Goal: Task Accomplishment & Management: Use online tool/utility

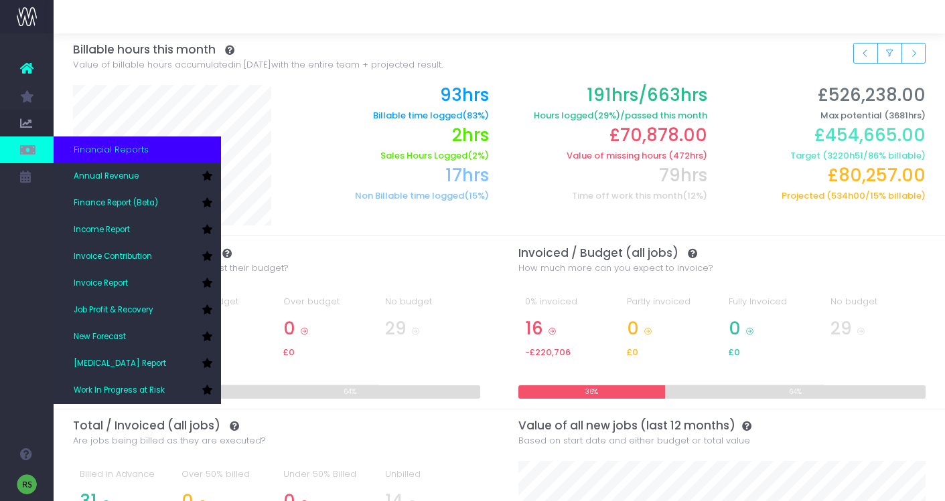
click at [155, 157] on div "Financial Reports" at bounding box center [137, 150] width 167 height 27
click at [111, 151] on span "Financial Reports" at bounding box center [111, 149] width 75 height 13
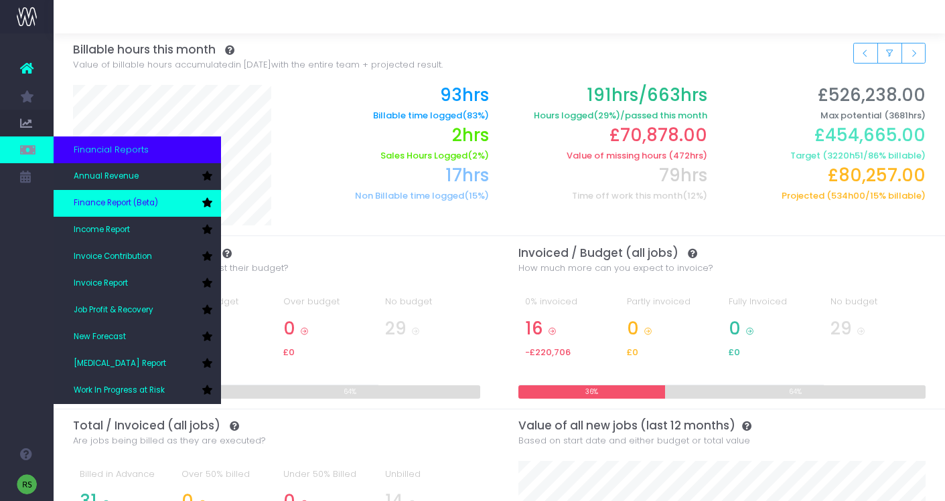
click at [121, 215] on link "Finance Report (Beta)" at bounding box center [137, 203] width 167 height 27
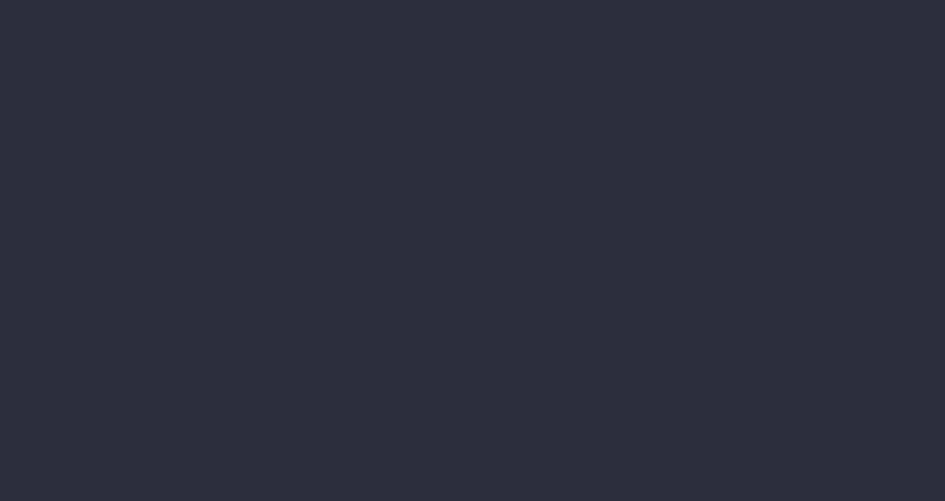
select select "finances"
select select "job"
select select "billing"
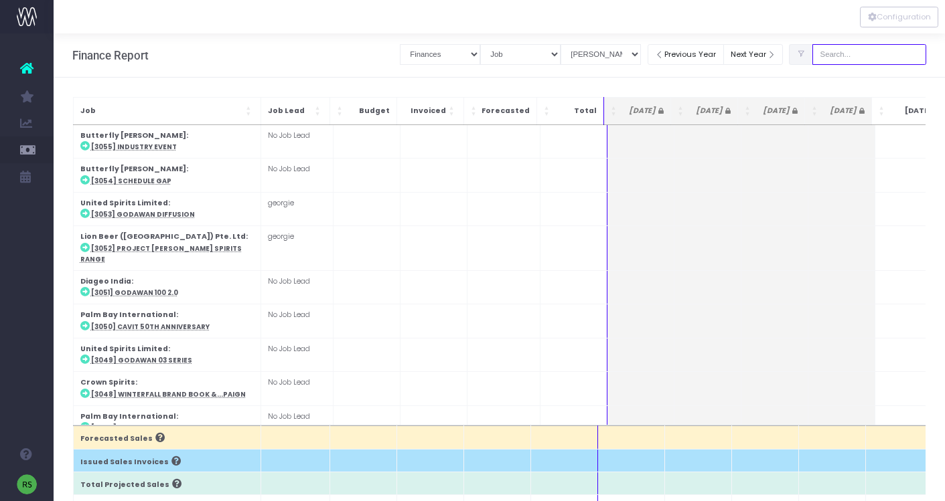
click at [851, 54] on input "text" at bounding box center [869, 54] width 114 height 21
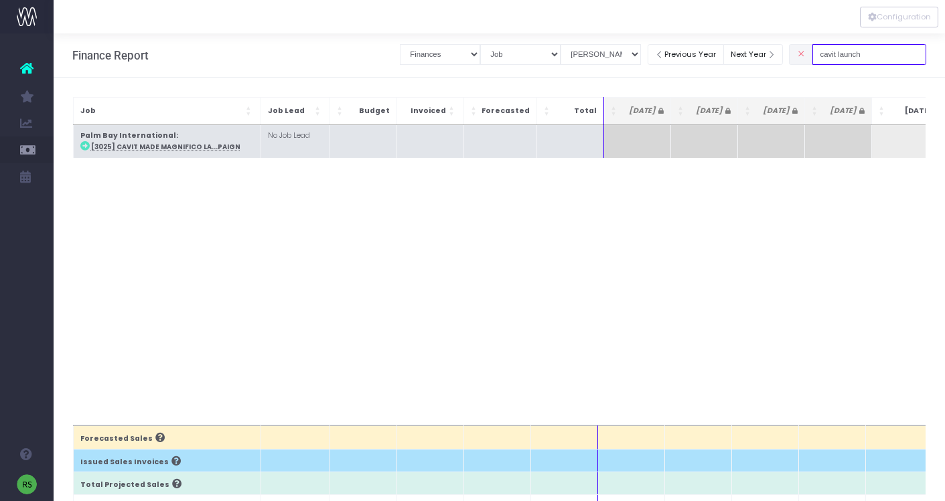
type input "cavit launch"
click at [212, 137] on td "Palm Bay International : [3025] Cavit Made Magnifico La...paign" at bounding box center [166, 141] width 187 height 33
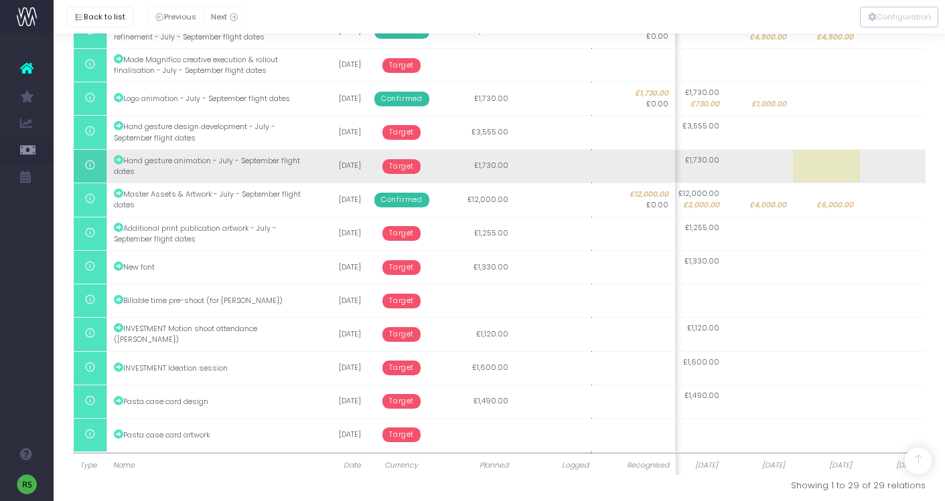
scroll to position [826, 0]
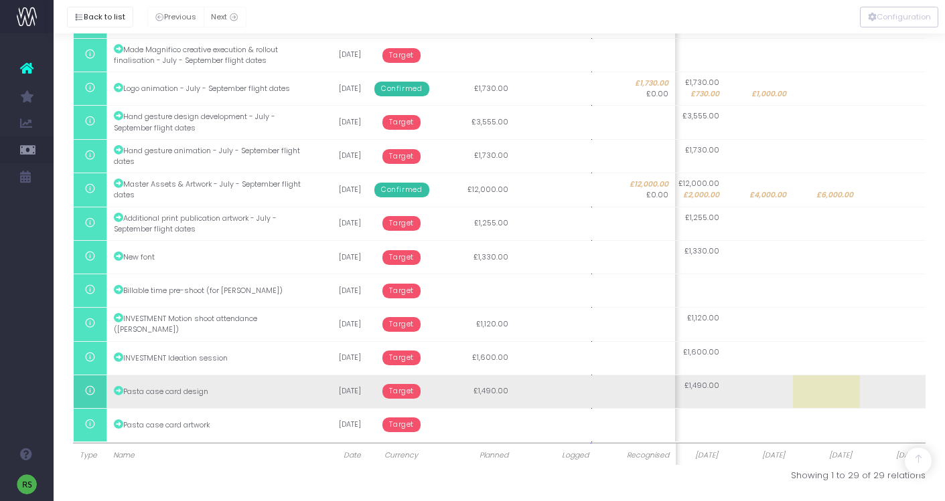
click at [712, 388] on span "£1,490.00" at bounding box center [701, 386] width 35 height 11
type input "1490"
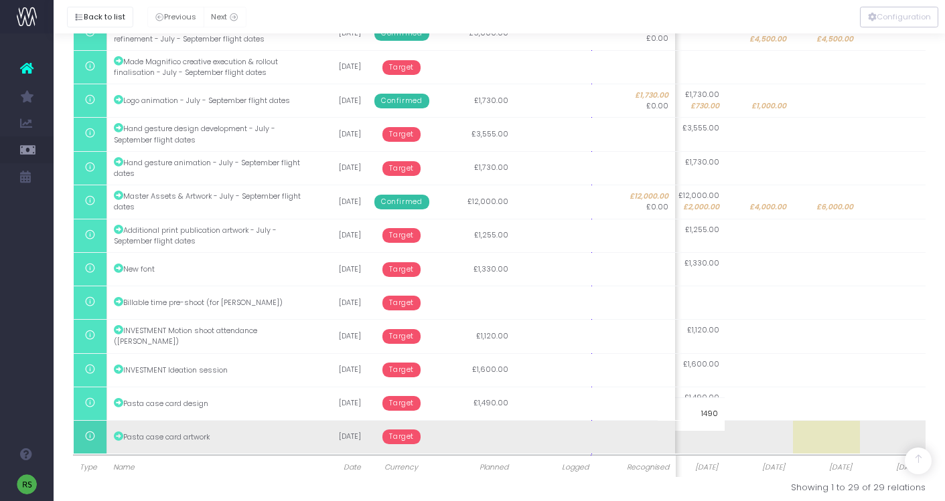
scroll to position [796, 0]
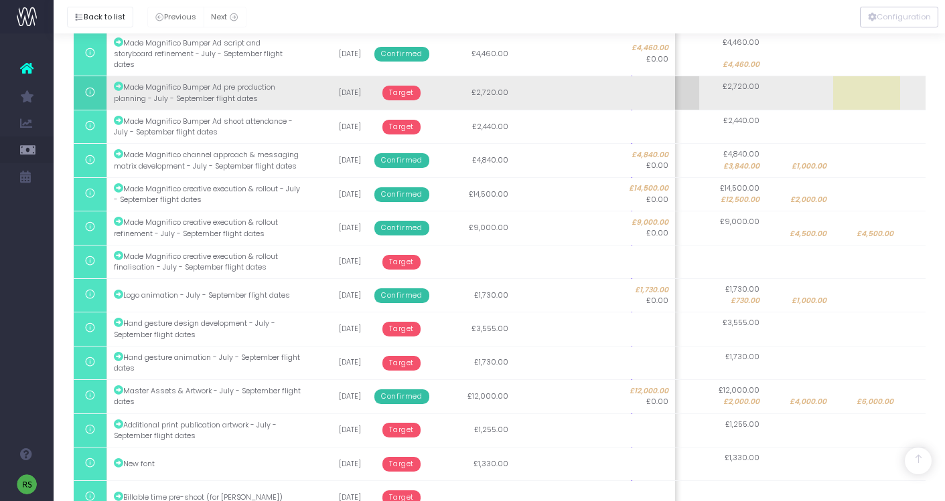
scroll to position [826, 0]
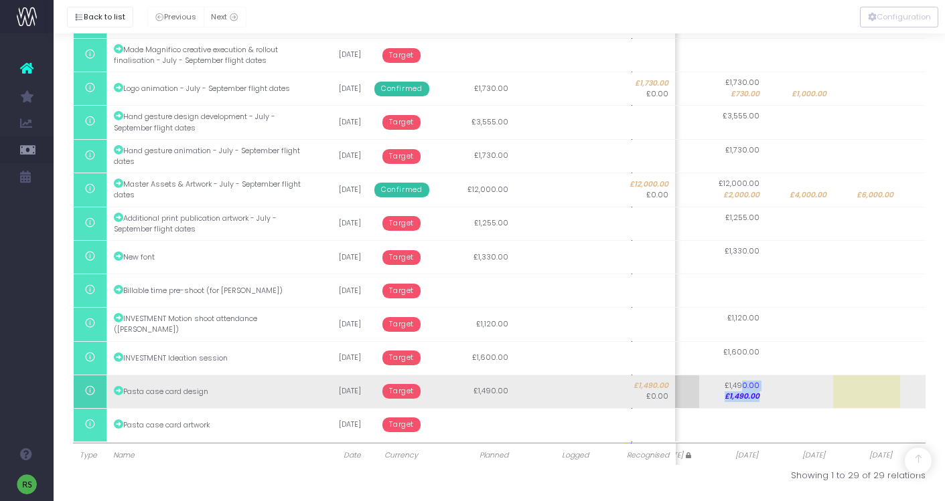
drag, startPoint x: 742, startPoint y: 384, endPoint x: 882, endPoint y: 385, distance: 139.9
click at [882, 385] on tr "Pasta case card design [DATE] Target £1,490.00 £1,490.00 £0.00 £1,490.00 £1,490…" at bounding box center [497, 391] width 938 height 33
click at [874, 390] on td at bounding box center [866, 391] width 67 height 33
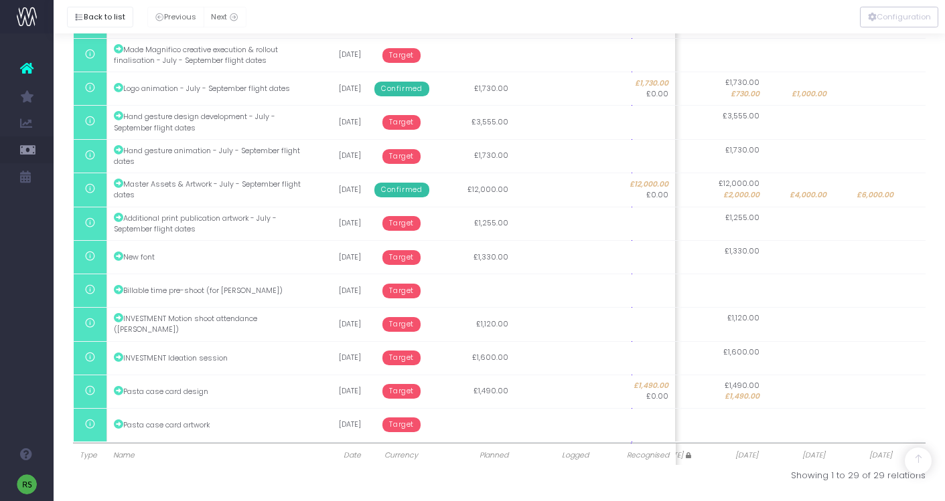
click at [767, 390] on td at bounding box center [799, 391] width 67 height 33
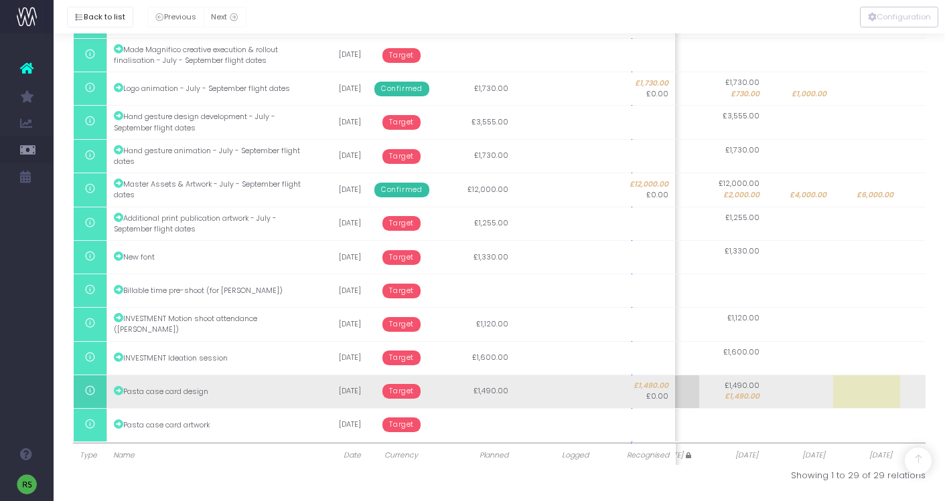
click at [752, 392] on span "£1,490.00" at bounding box center [741, 397] width 35 height 11
type input "1490"
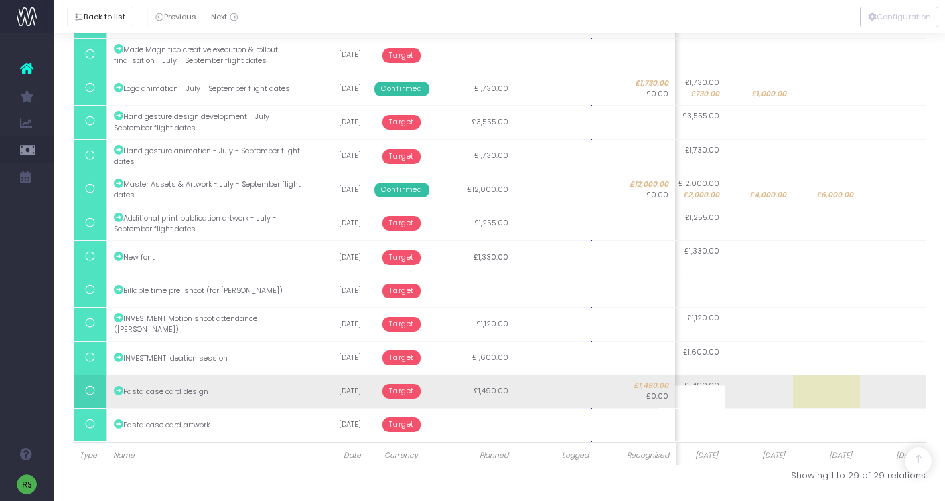
click at [833, 394] on td at bounding box center [826, 391] width 67 height 33
type input "1490"
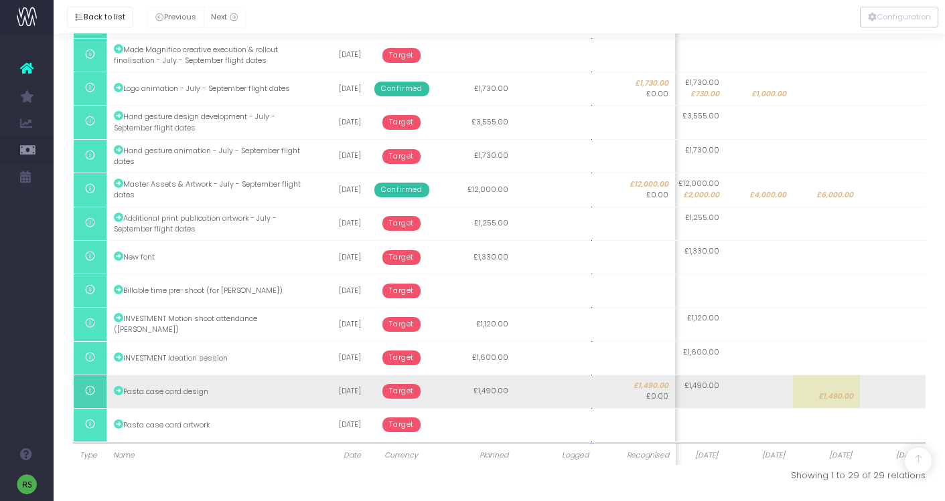
click at [835, 389] on td "£1,490.00" at bounding box center [826, 391] width 67 height 33
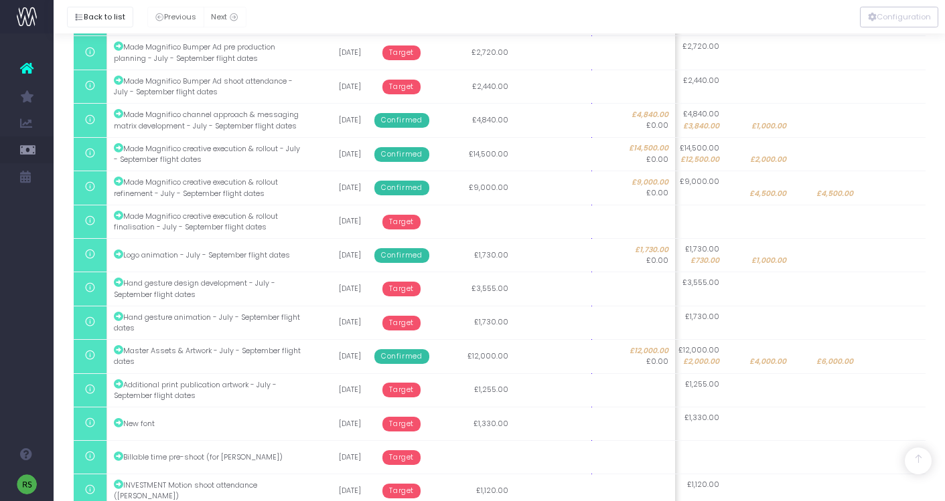
scroll to position [826, 0]
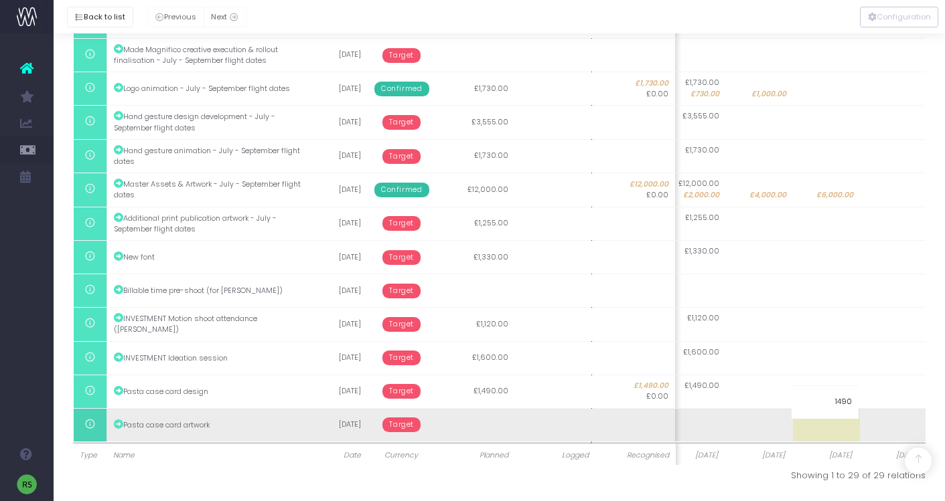
click at [825, 412] on td at bounding box center [826, 424] width 67 height 33
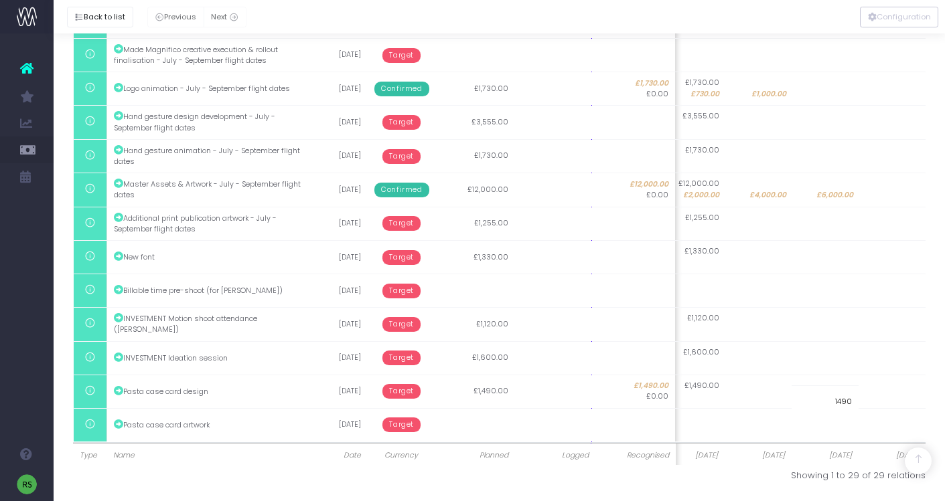
type input "0"
click at [902, 420] on td at bounding box center [893, 424] width 67 height 33
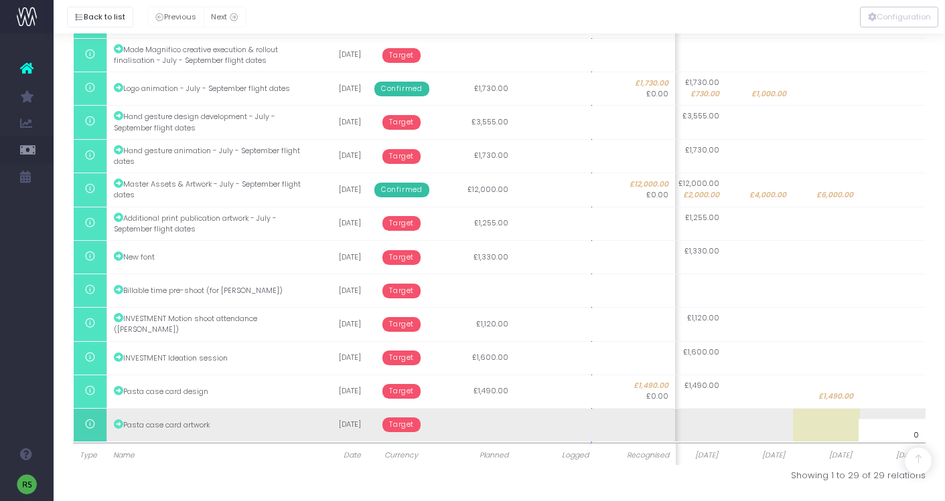
scroll to position [0, 0]
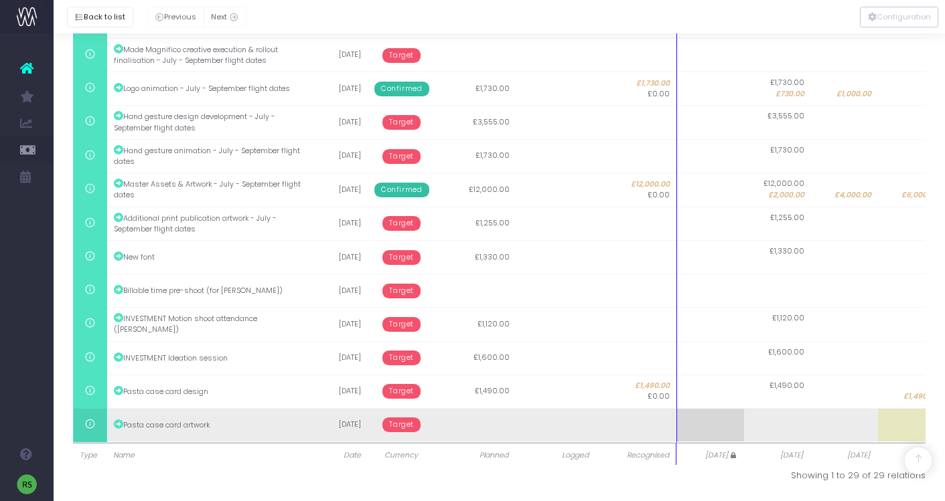
click at [639, 424] on td at bounding box center [636, 424] width 80 height 33
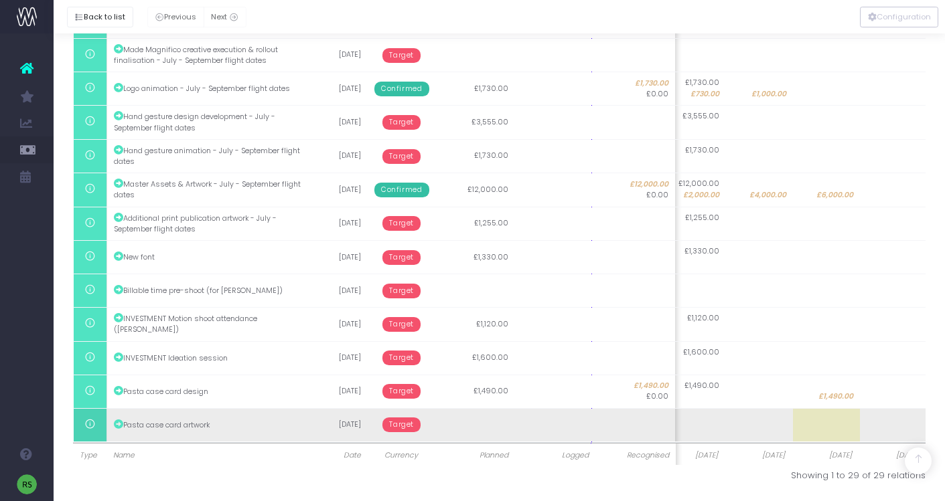
click at [872, 417] on td at bounding box center [893, 424] width 67 height 33
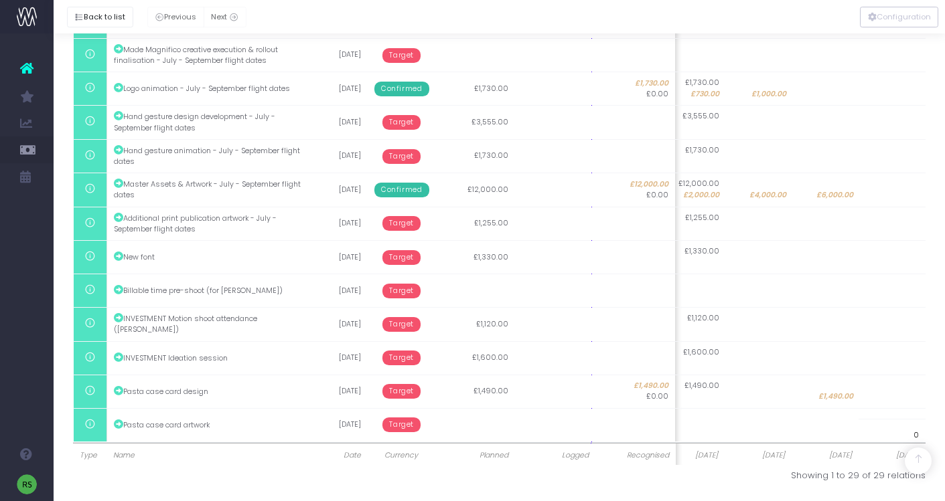
click at [875, 426] on input "0" at bounding box center [891, 435] width 67 height 33
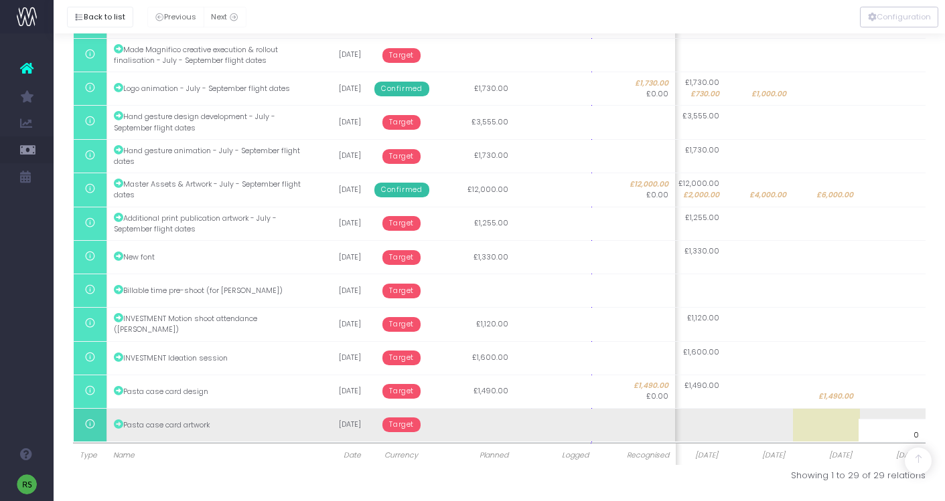
click at [805, 424] on td at bounding box center [826, 424] width 67 height 33
click at [906, 416] on td at bounding box center [893, 424] width 67 height 33
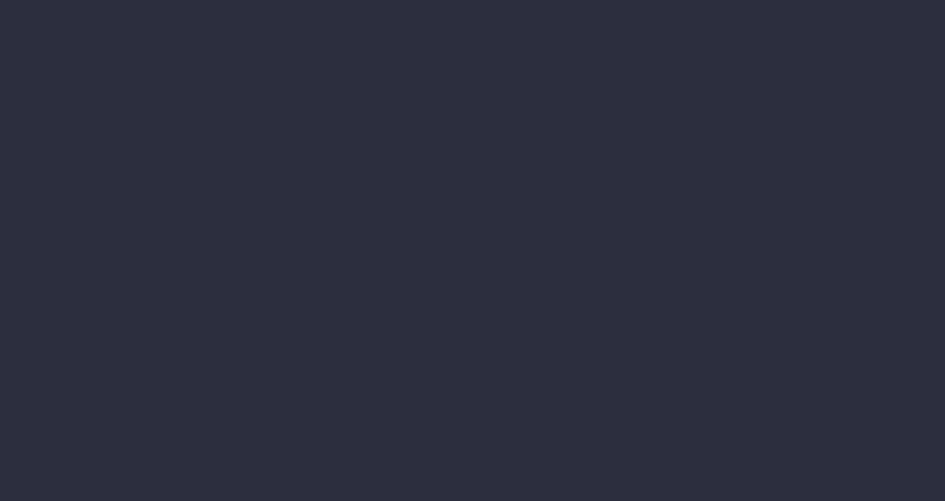
select select "finances"
select select "job"
select select "billing"
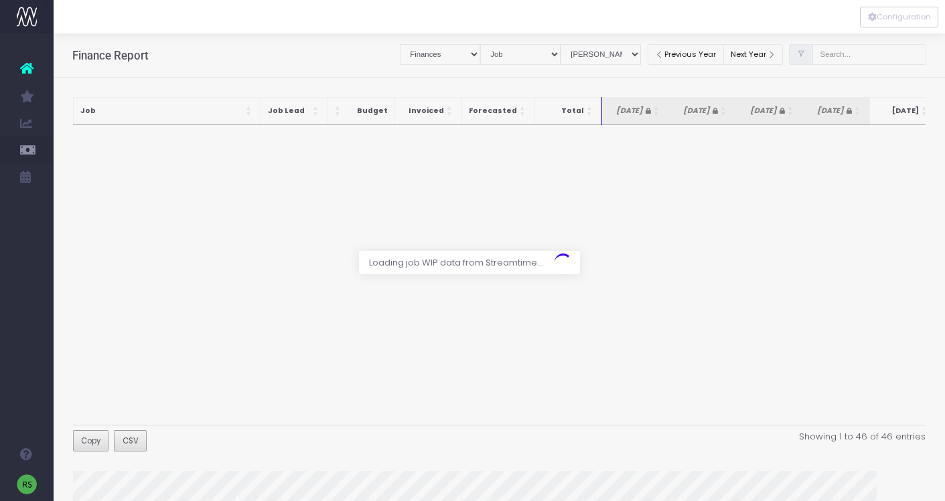
click at [850, 57] on div at bounding box center [472, 250] width 945 height 501
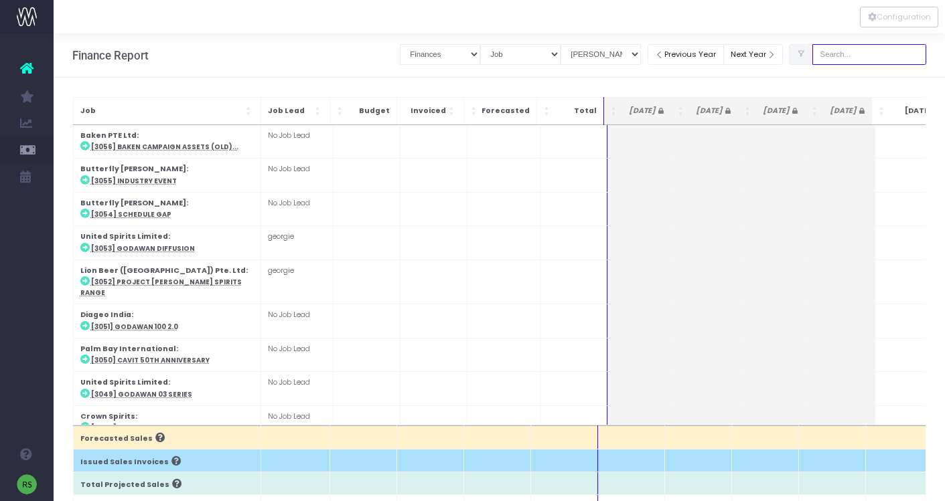
click at [843, 56] on input "text" at bounding box center [869, 54] width 114 height 21
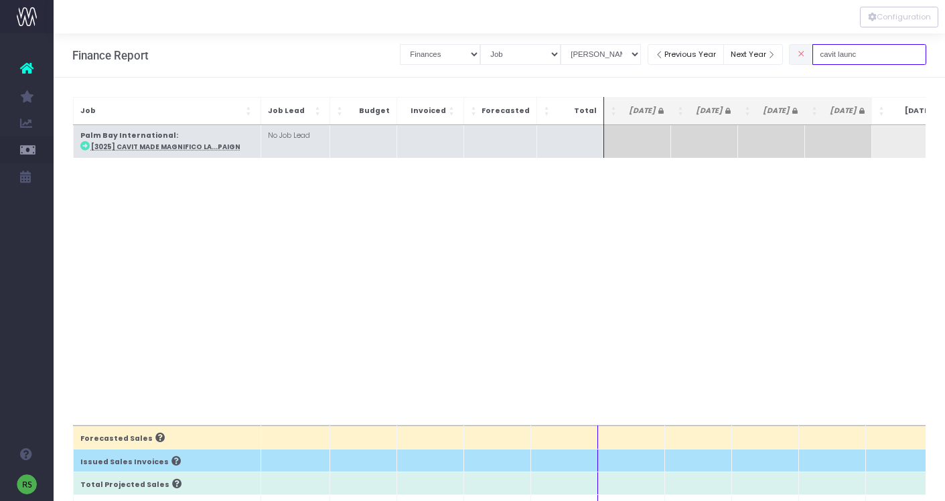
type input "cavit launc"
click at [157, 148] on abbr "[3025] Cavit Made Magnifico La...paign" at bounding box center [165, 147] width 149 height 9
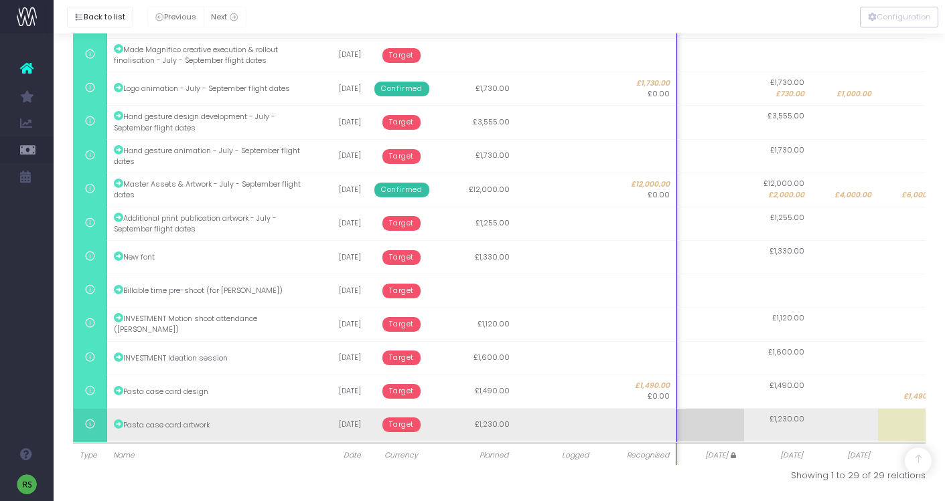
scroll to position [0, 85]
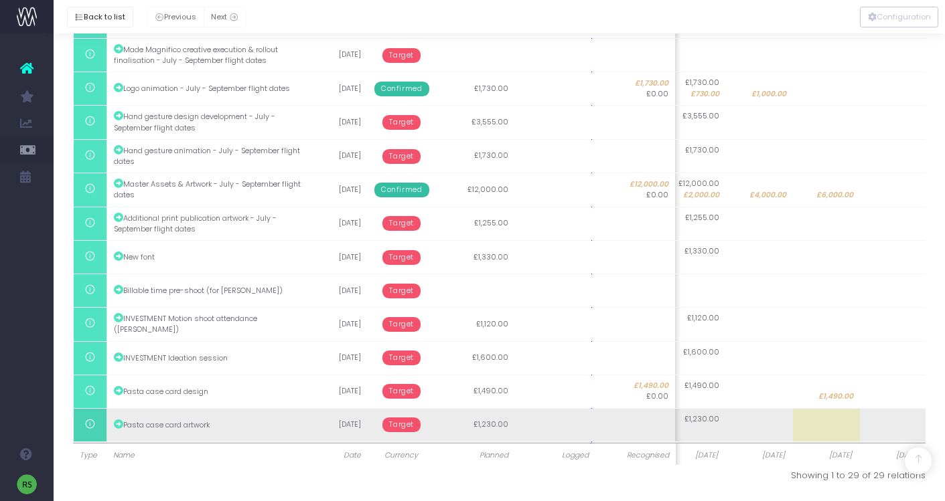
click at [900, 422] on td at bounding box center [893, 424] width 67 height 33
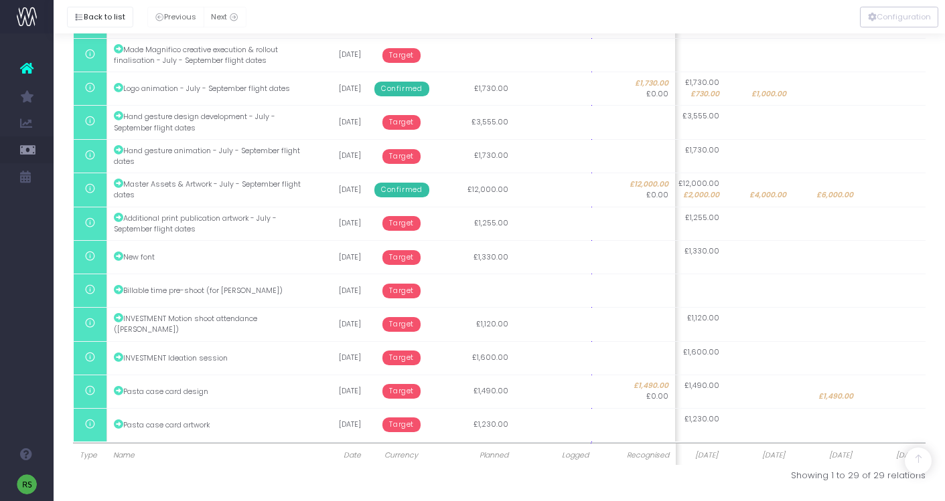
type input "1230"
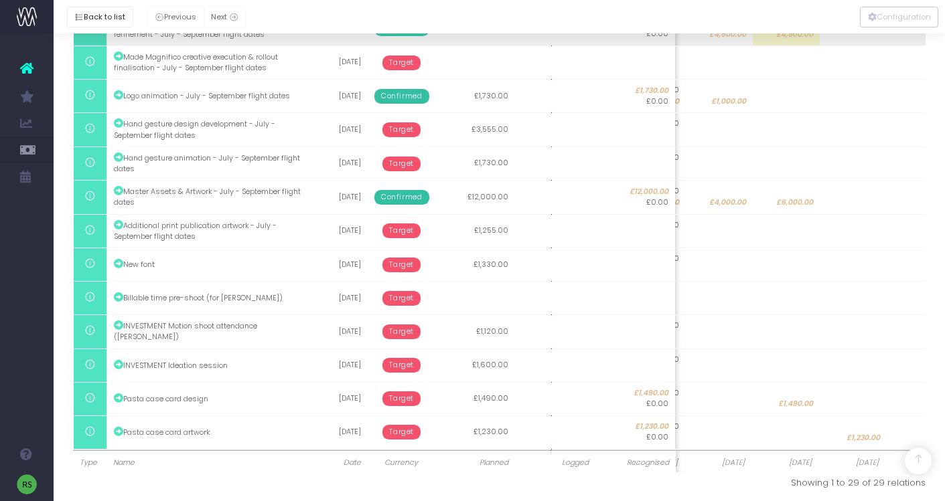
scroll to position [826, 0]
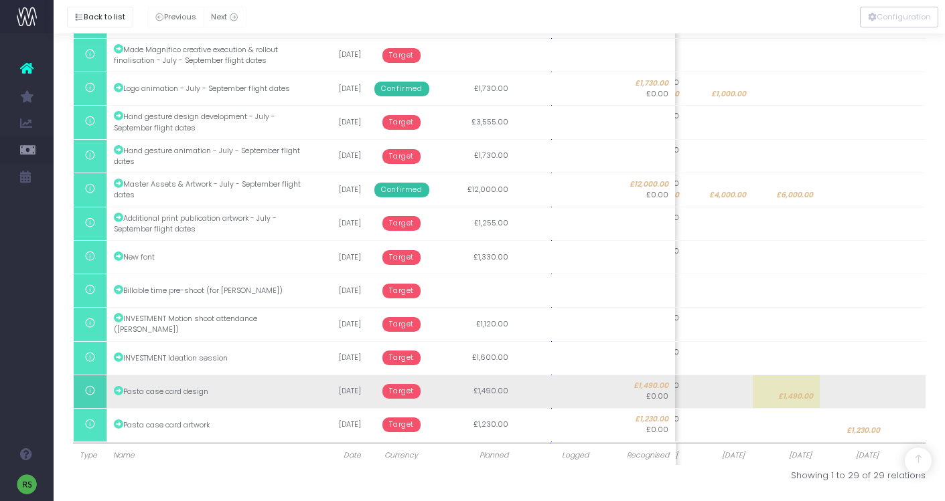
click at [797, 398] on span "£1,490.00" at bounding box center [795, 397] width 35 height 11
type input "1490"
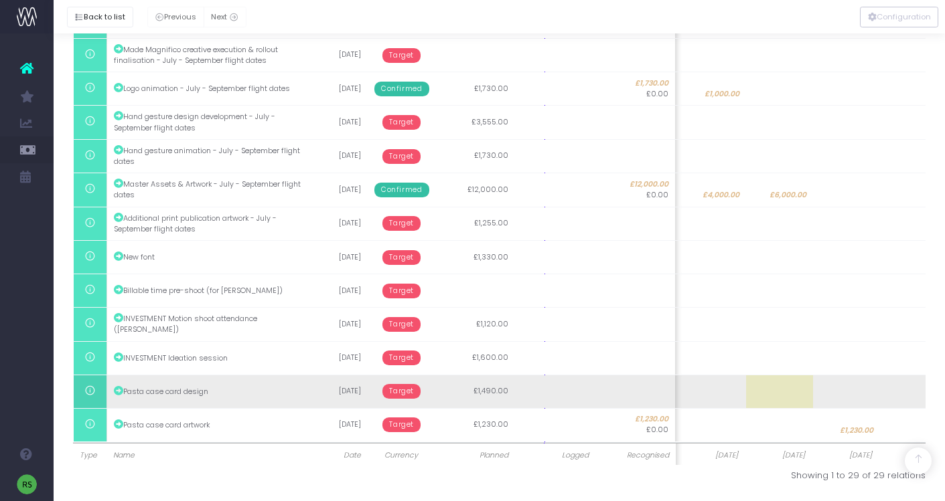
scroll to position [0, 0]
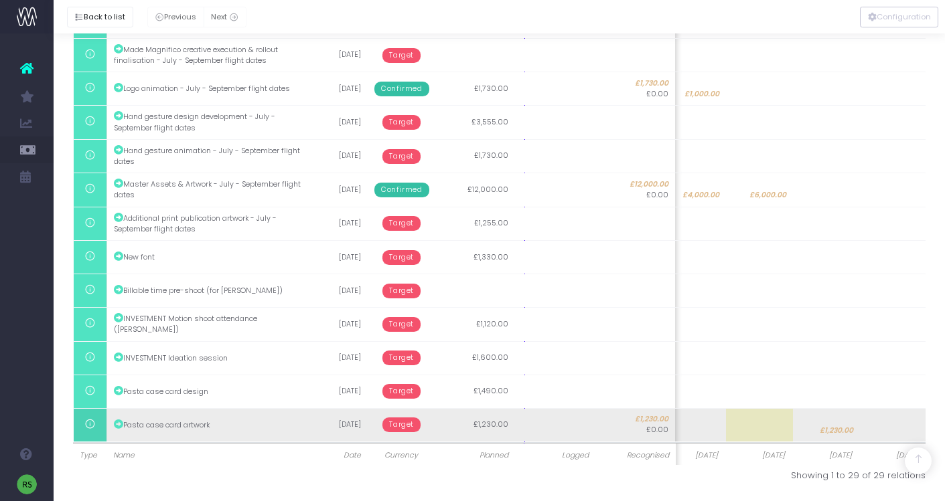
click at [833, 422] on td "£1,230.00" at bounding box center [826, 424] width 67 height 33
type input "1230"
type input "0"
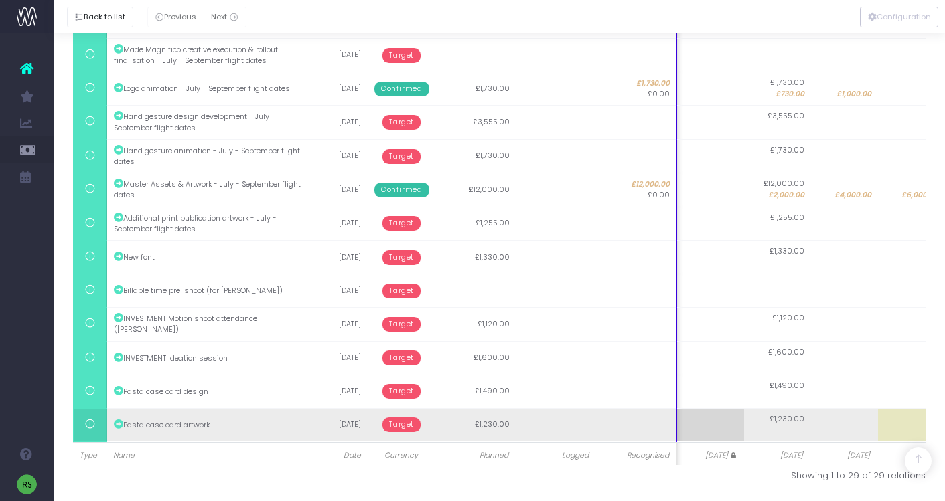
scroll to position [0, 85]
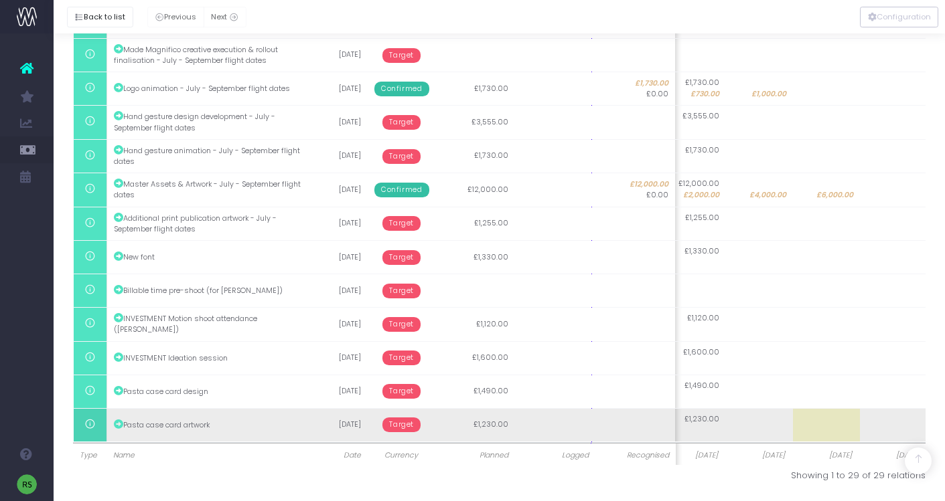
click at [830, 422] on td at bounding box center [826, 424] width 67 height 33
type input "1230"
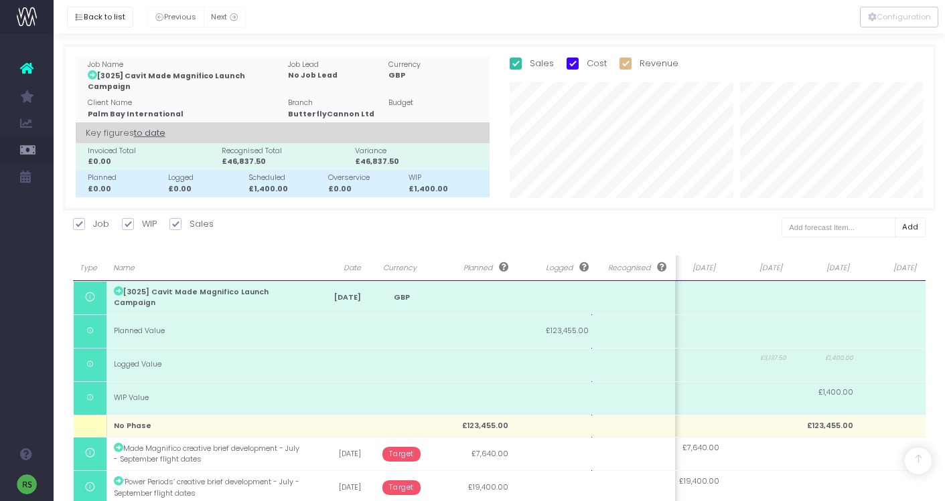
scroll to position [826, 0]
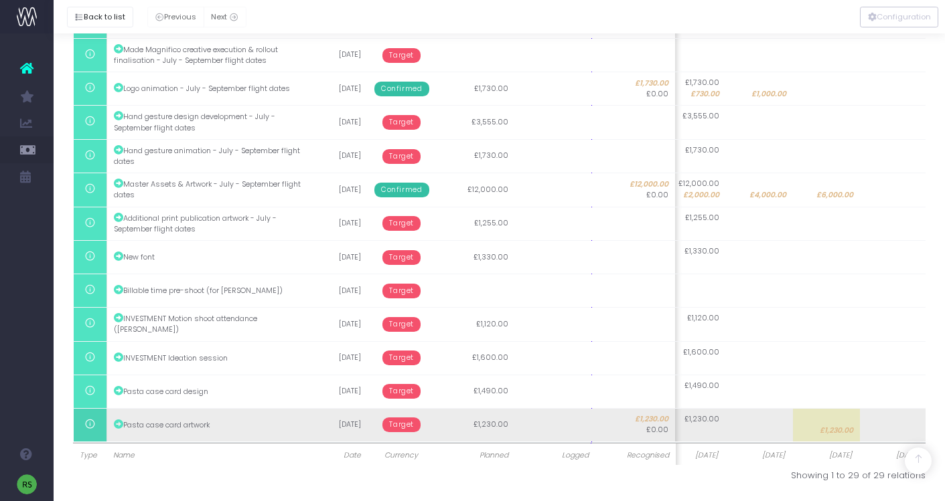
click at [394, 424] on span "Target" at bounding box center [401, 425] width 38 height 15
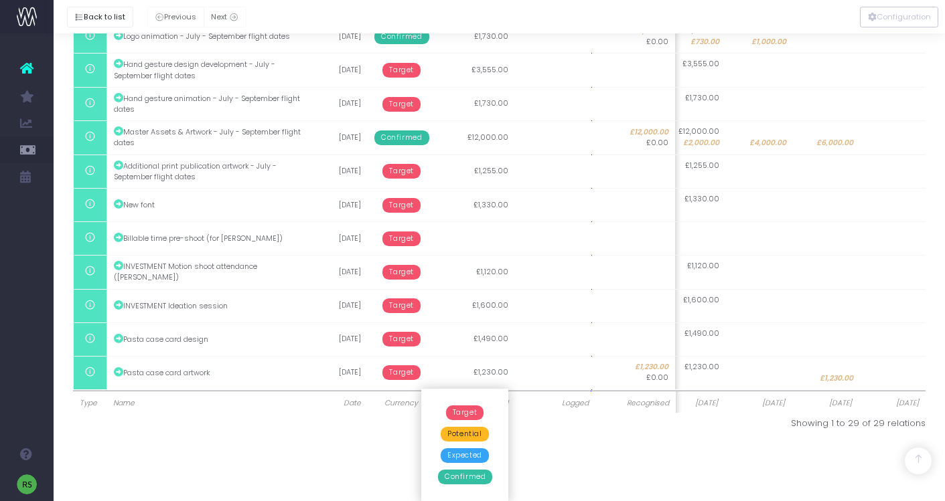
click at [465, 481] on span "Confirmed" at bounding box center [465, 477] width 54 height 15
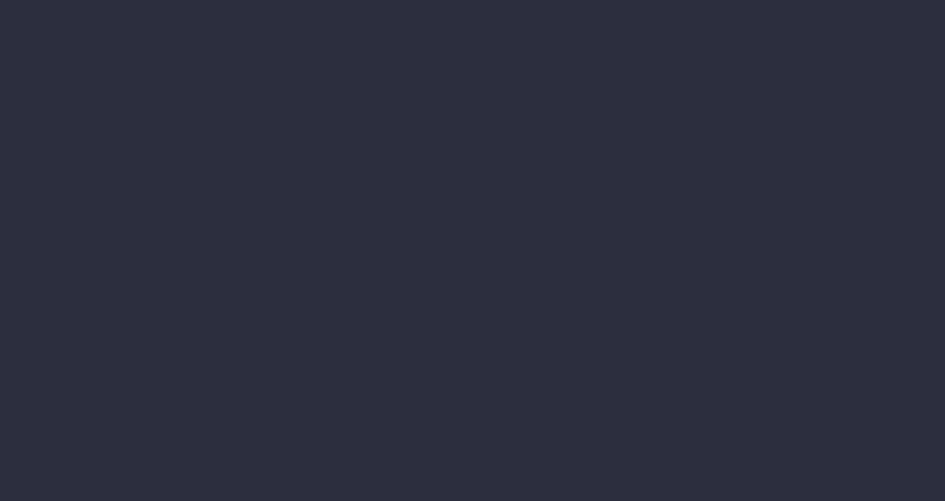
select select "finances"
select select "job"
select select "billing"
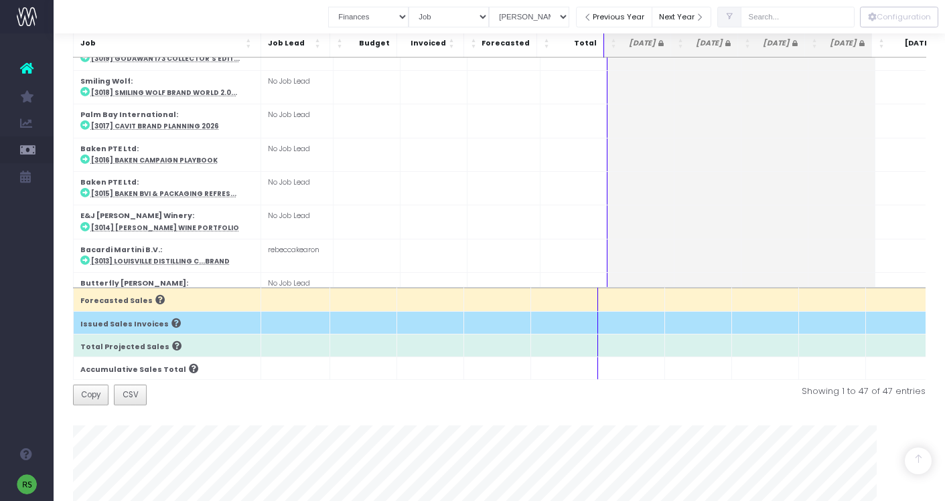
scroll to position [92, 0]
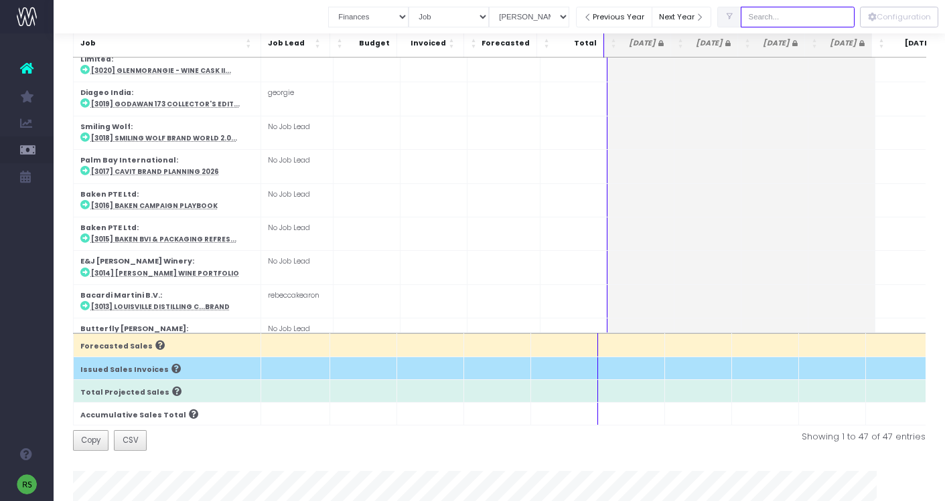
click at [821, 23] on input "text" at bounding box center [797, 17] width 114 height 21
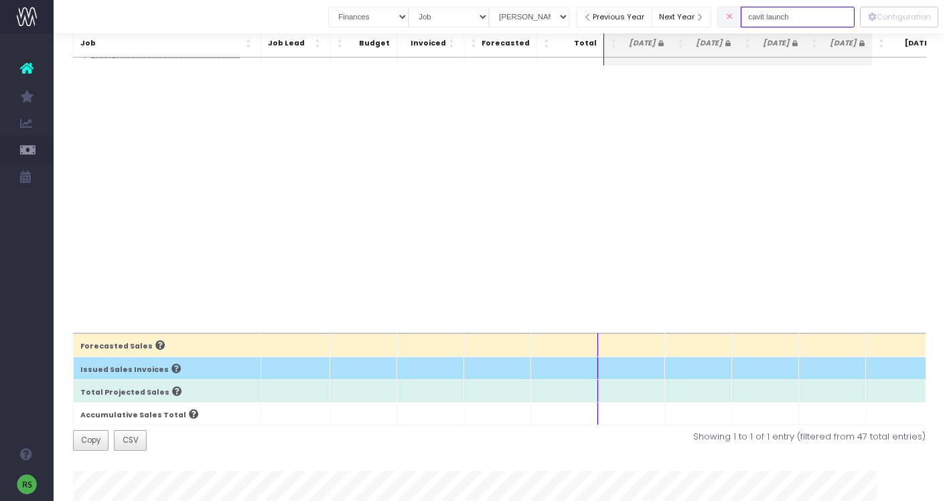
scroll to position [0, 0]
type input "cavit launch"
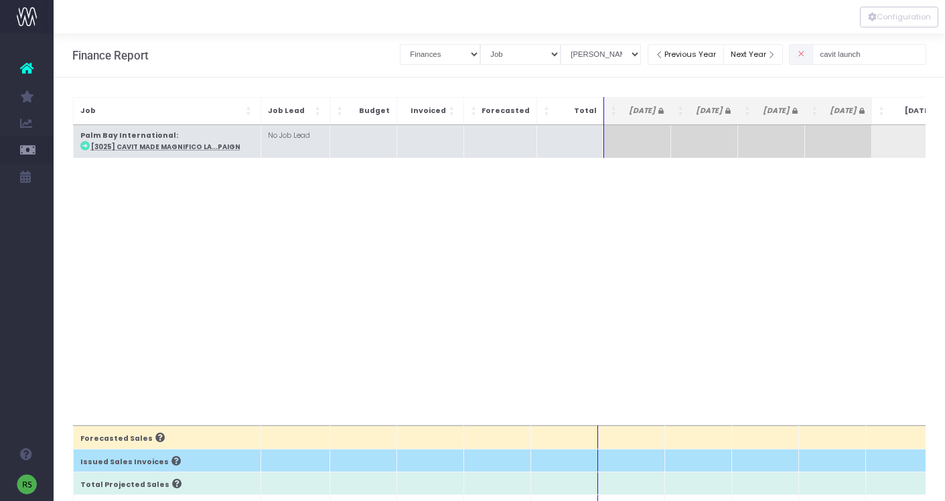
click at [151, 147] on abbr "[3025] Cavit Made Magnifico La...paign" at bounding box center [165, 147] width 149 height 9
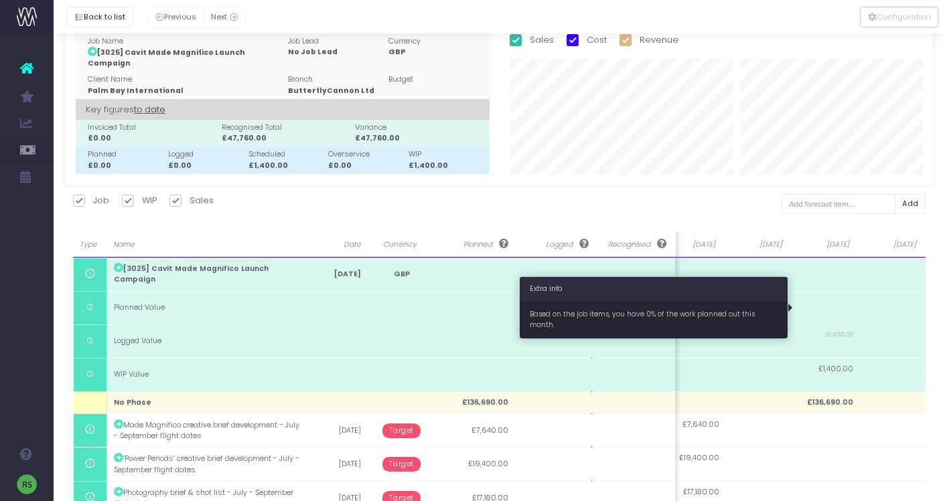
scroll to position [927, 0]
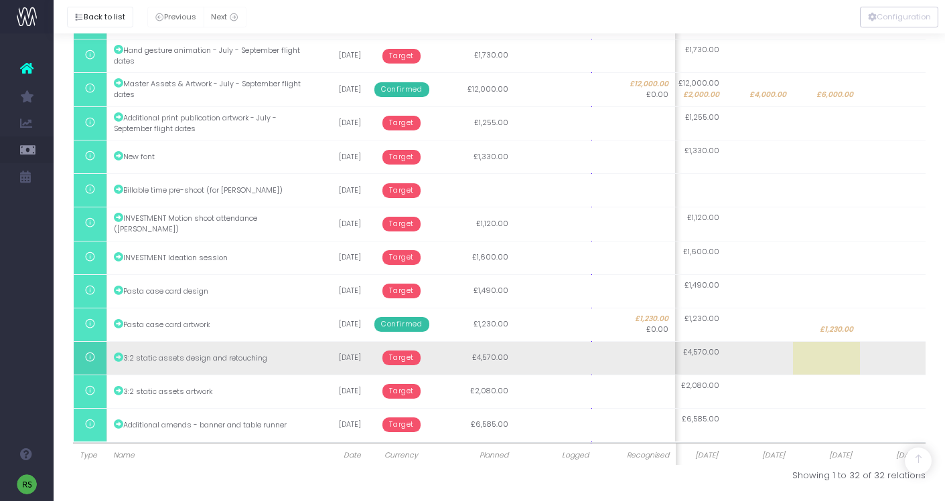
click at [839, 354] on td at bounding box center [826, 357] width 67 height 33
type input "4570"
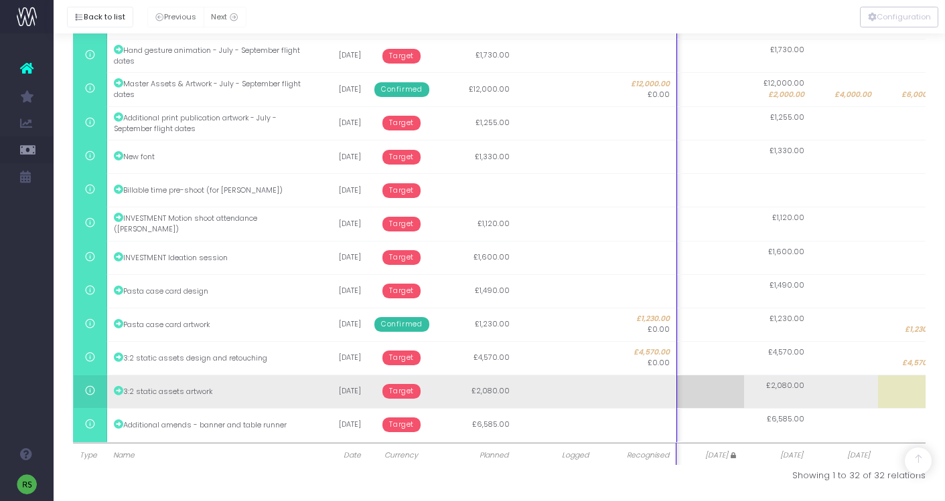
scroll to position [0, 85]
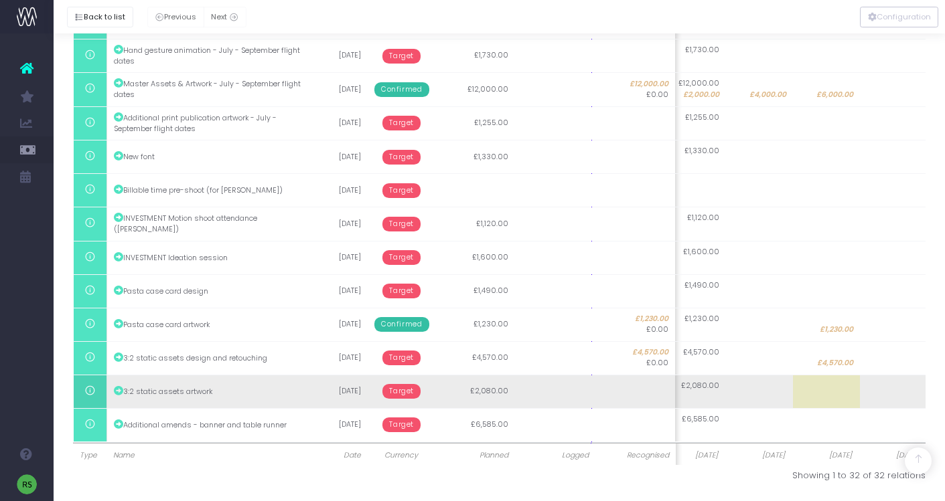
click at [888, 388] on td at bounding box center [893, 391] width 67 height 33
type input "2080"
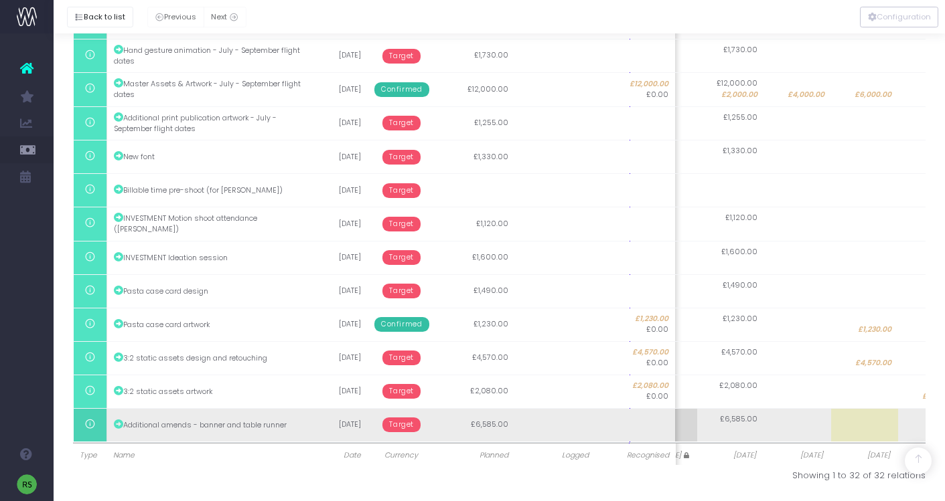
scroll to position [0, 152]
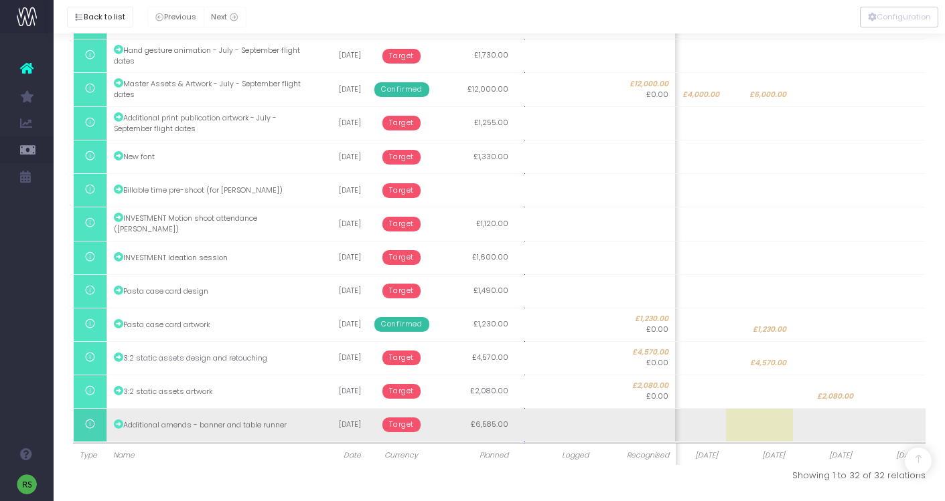
click at [753, 430] on td at bounding box center [759, 424] width 67 height 33
type input "6585"
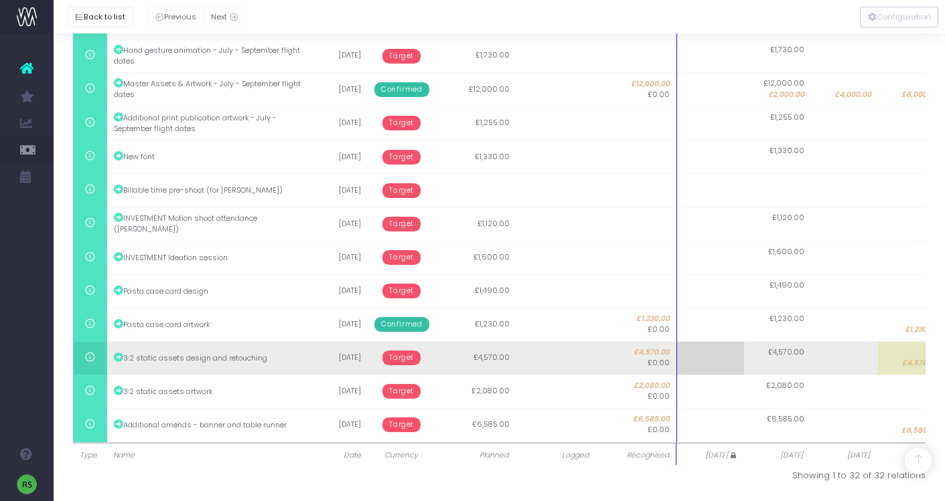
click at [401, 358] on span "Target" at bounding box center [401, 358] width 38 height 15
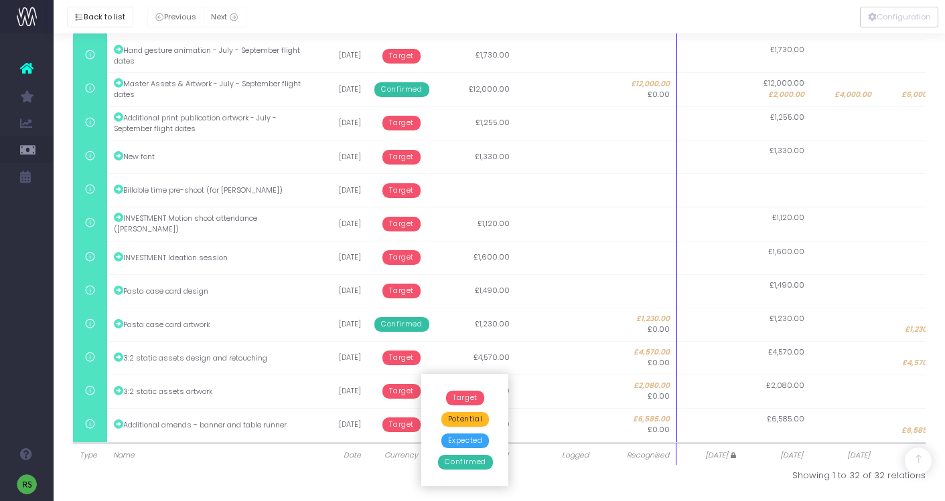
click at [467, 455] on span "Confirmed" at bounding box center [465, 462] width 54 height 15
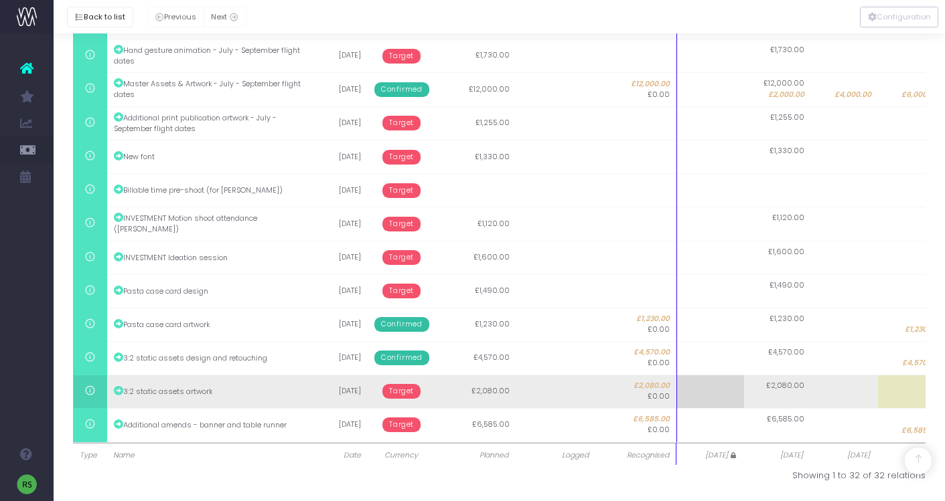
click at [400, 389] on span "Target" at bounding box center [401, 391] width 38 height 15
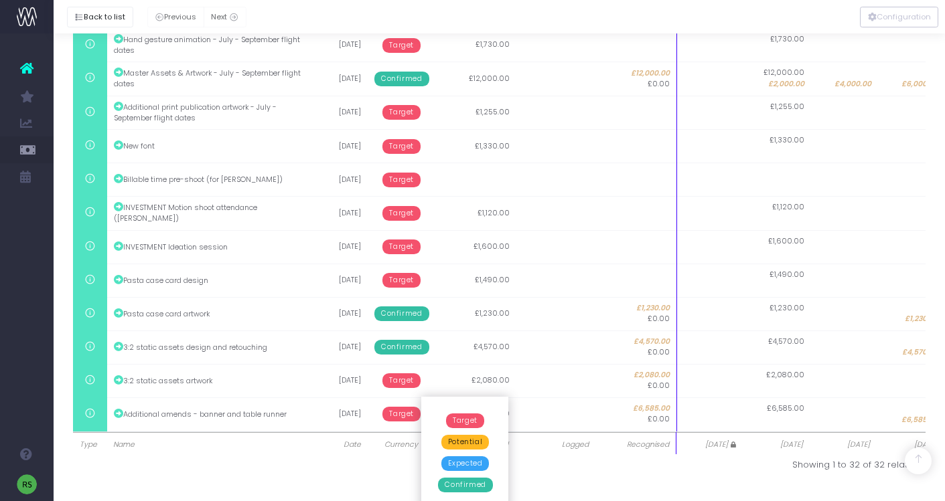
click at [470, 491] on span "Confirmed" at bounding box center [465, 485] width 54 height 15
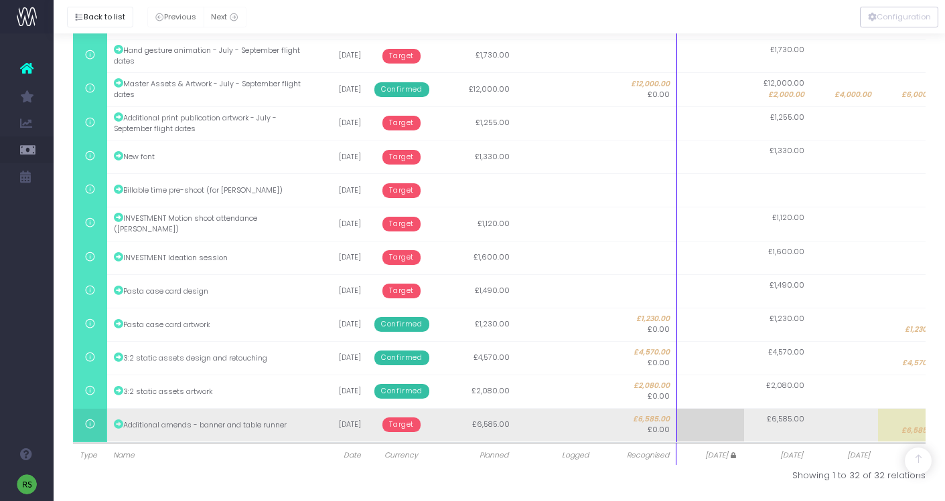
click at [404, 430] on span "Target" at bounding box center [401, 425] width 38 height 15
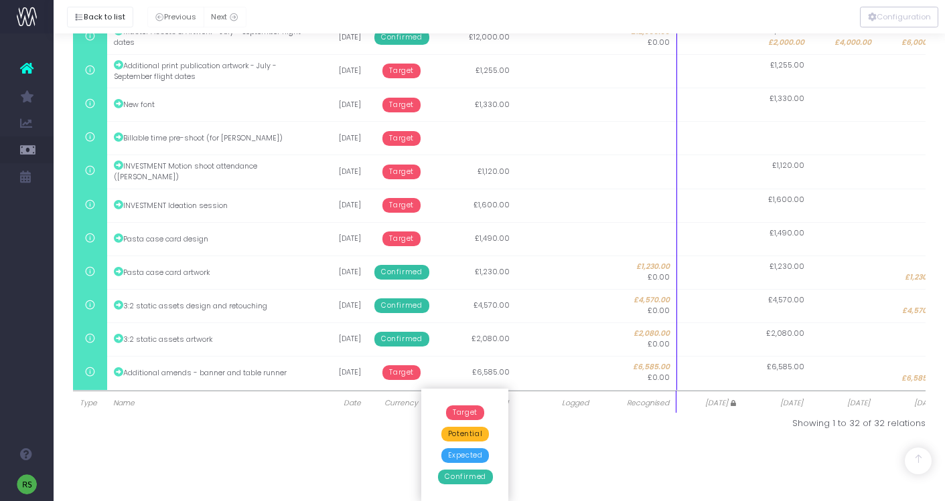
click at [461, 476] on span "Confirmed" at bounding box center [465, 477] width 54 height 15
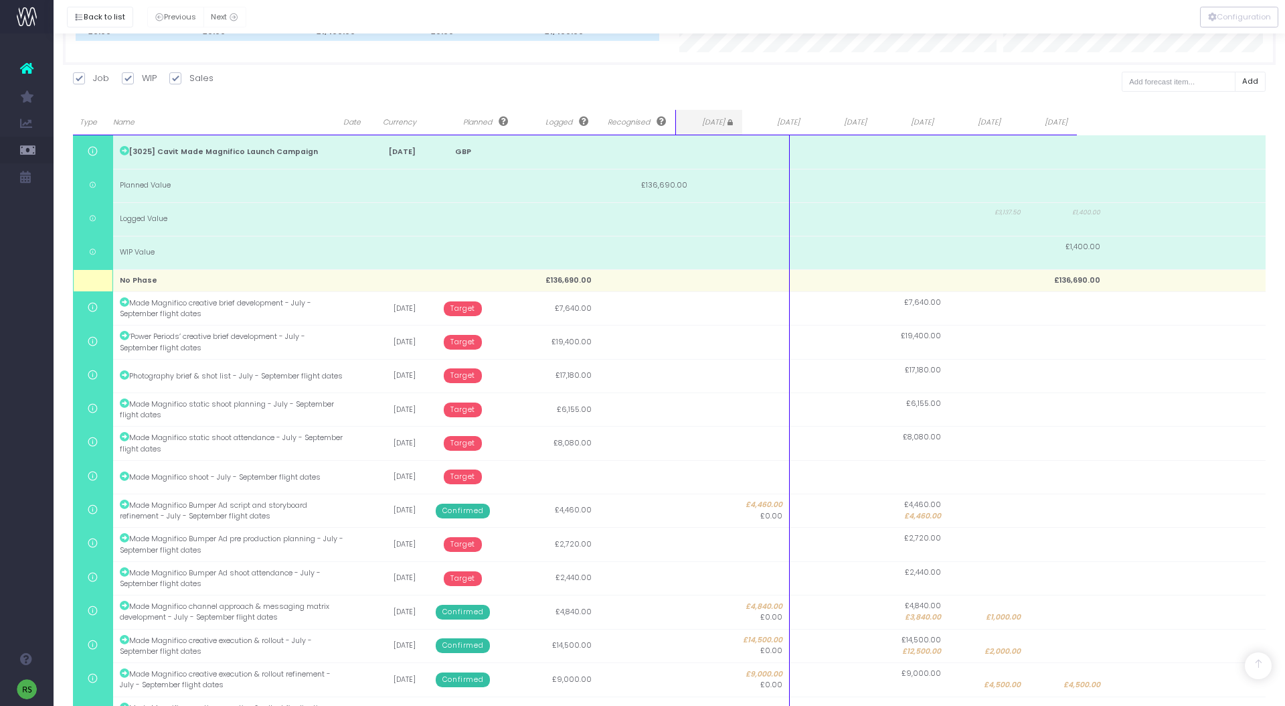
scroll to position [0, 0]
